Goal: Find contact information: Find contact information

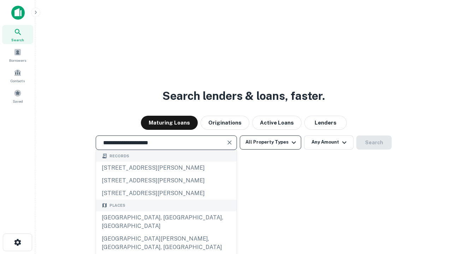
click at [166, 233] on div "[GEOGRAPHIC_DATA], [GEOGRAPHIC_DATA], [GEOGRAPHIC_DATA]" at bounding box center [166, 222] width 141 height 21
click at [271, 142] on button "All Property Types" at bounding box center [270, 143] width 61 height 14
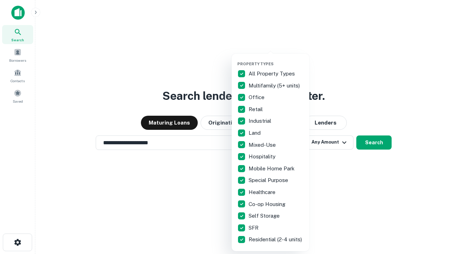
type input "**********"
click at [276, 59] on button "button" at bounding box center [276, 59] width 78 height 0
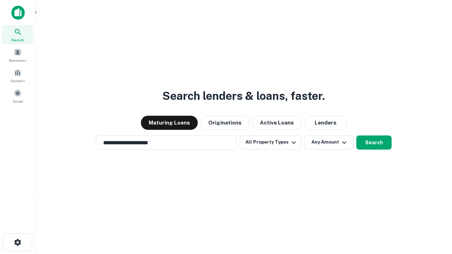
scroll to position [11, 0]
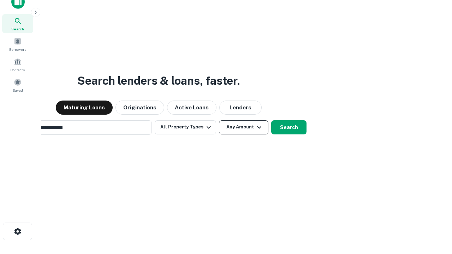
click at [219, 120] on button "Any Amount" at bounding box center [243, 127] width 49 height 14
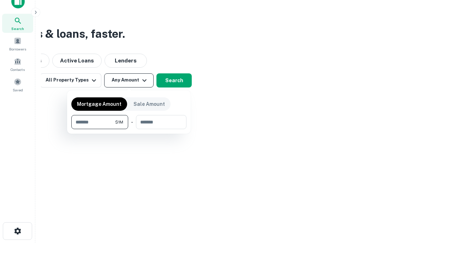
type input "*******"
click at [129, 129] on button "button" at bounding box center [128, 129] width 115 height 0
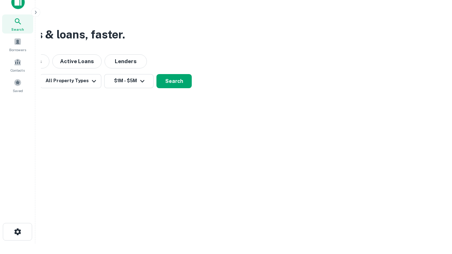
scroll to position [4, 130]
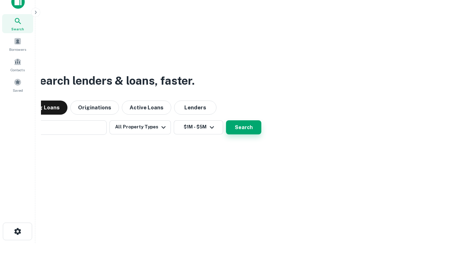
click at [226, 120] on button "Search" at bounding box center [243, 127] width 35 height 14
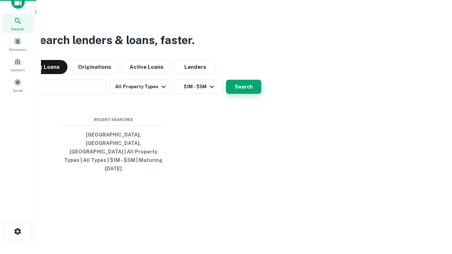
scroll to position [19, 200]
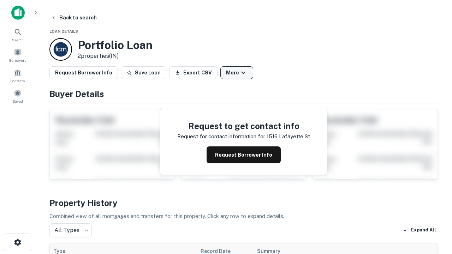
click at [237, 73] on button "More" at bounding box center [236, 72] width 33 height 13
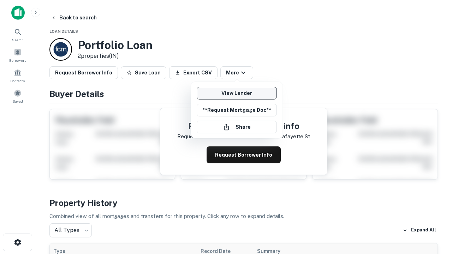
click at [237, 93] on link "View Lender" at bounding box center [237, 93] width 80 height 13
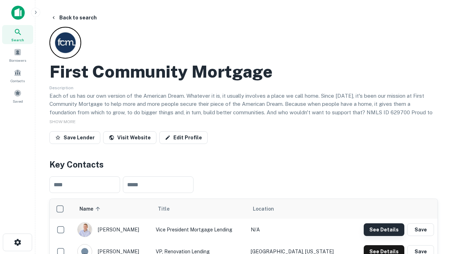
click at [384, 230] on button "See Details" at bounding box center [384, 230] width 41 height 13
click at [17, 243] on icon "button" at bounding box center [17, 242] width 8 height 8
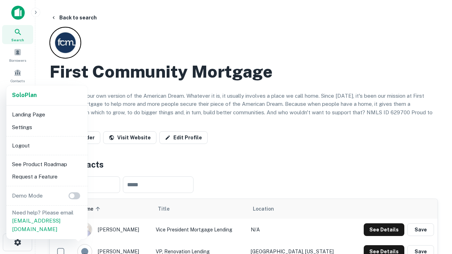
click at [47, 146] on li "Logout" at bounding box center [47, 146] width 76 height 13
